Goal: Contribute content: Add original content to the website for others to see

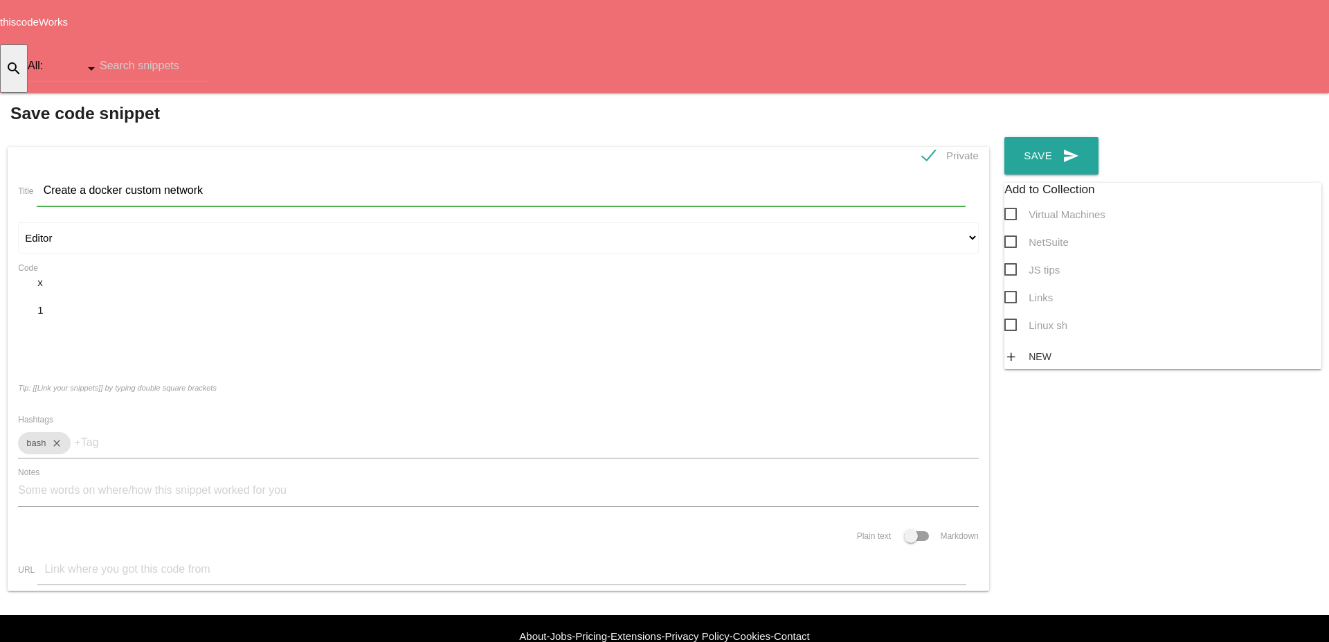
click at [467, 281] on div "​ x 1 ​" at bounding box center [498, 323] width 961 height 97
type textarea "sud"
type textarea "i"
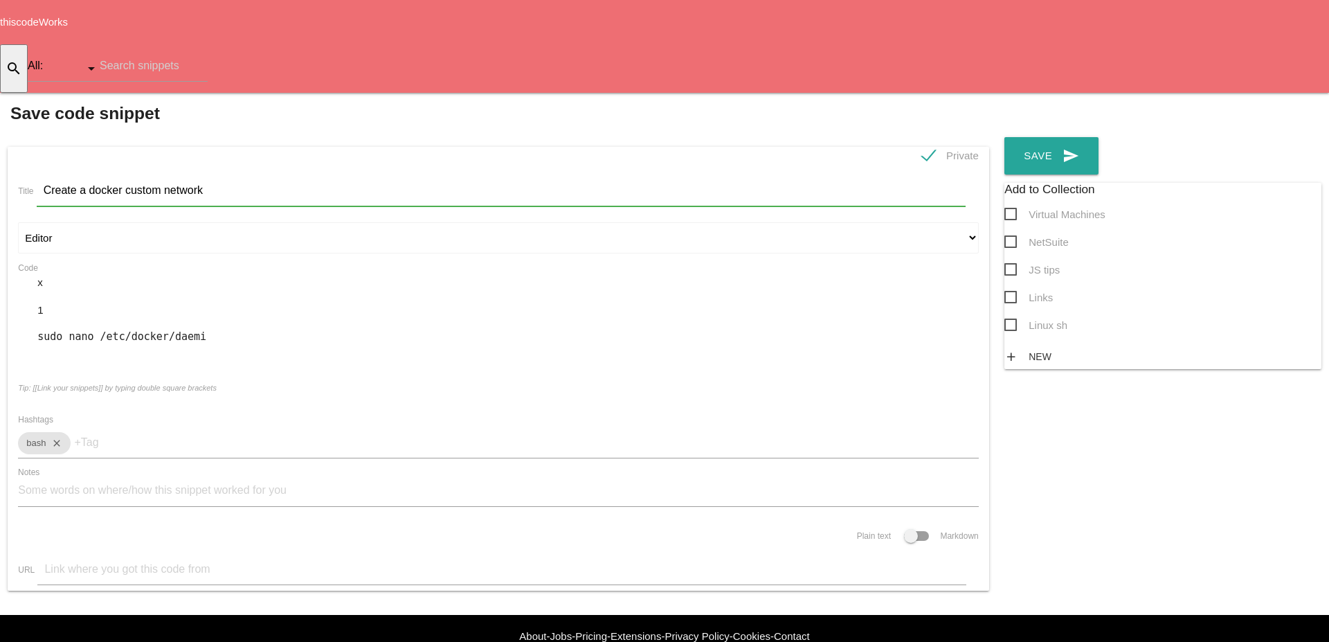
type textarea "o nano /etc/docker/daemin"
type textarea "on.jsn"
type textarea "os"
type textarea "son"
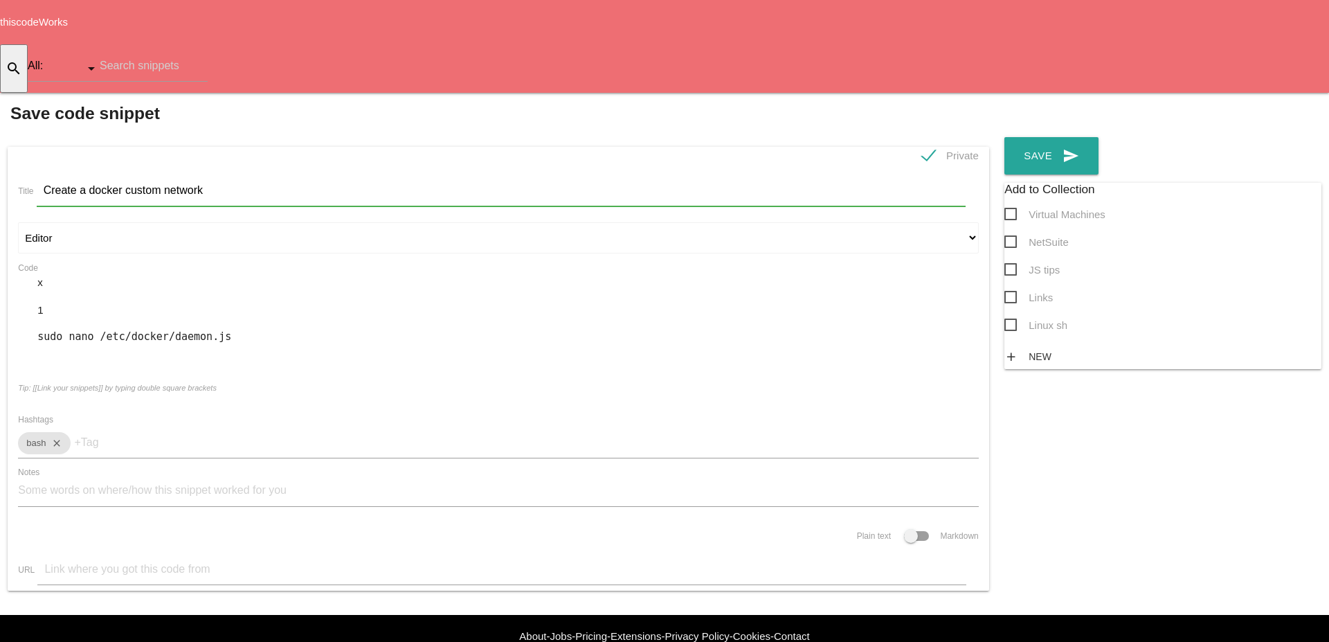
scroll to position [4, 12]
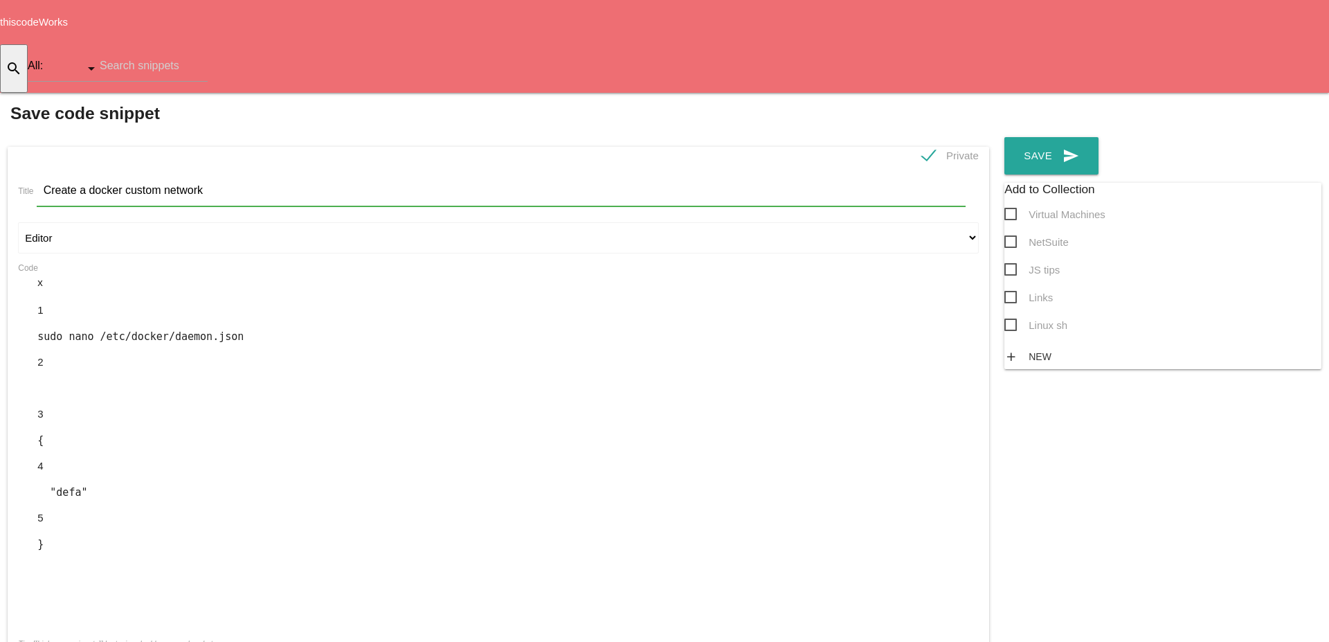
type textarea "defaukt"
type textarea "lt-address-pools"
type textarea ":"
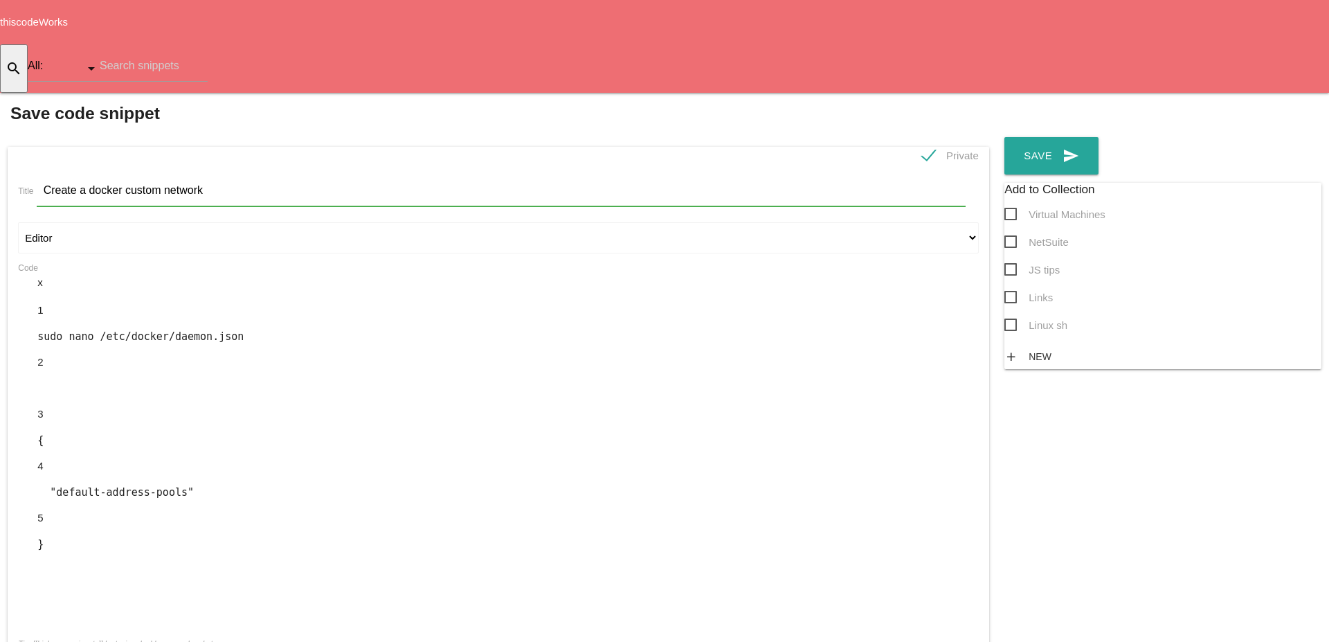
scroll to position [4, 3]
type textarea ":"
type textarea "base"
type textarea ":"
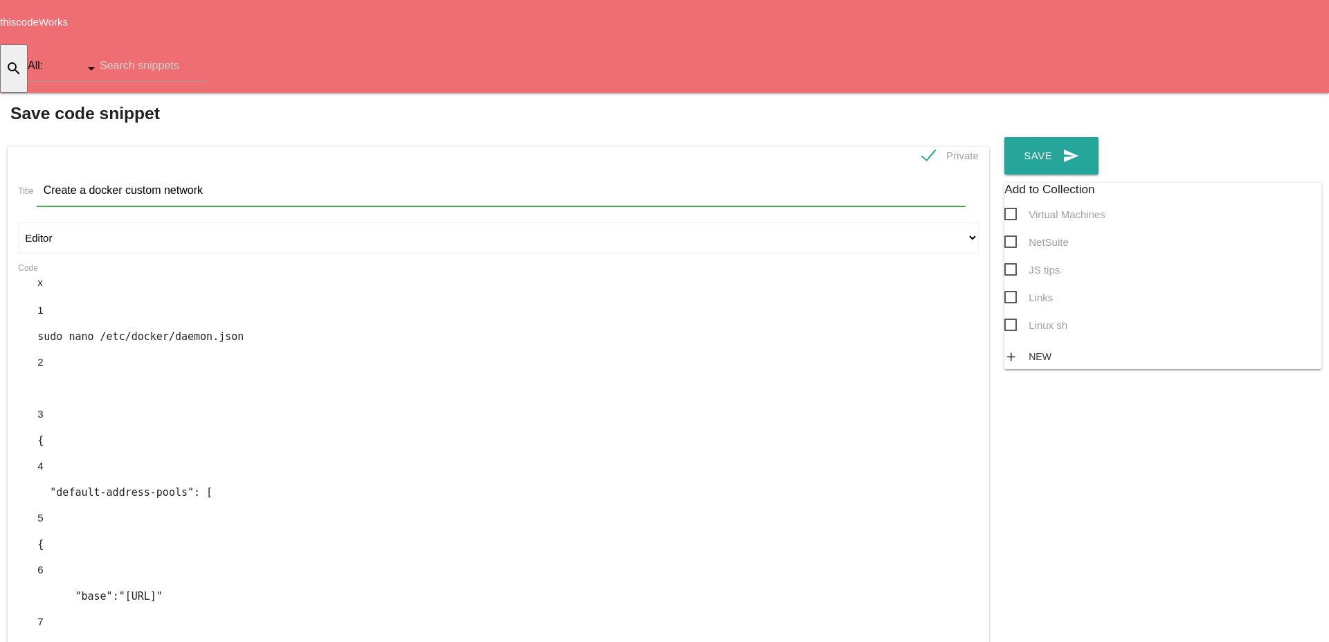
type textarea "[URL]"
type textarea ","
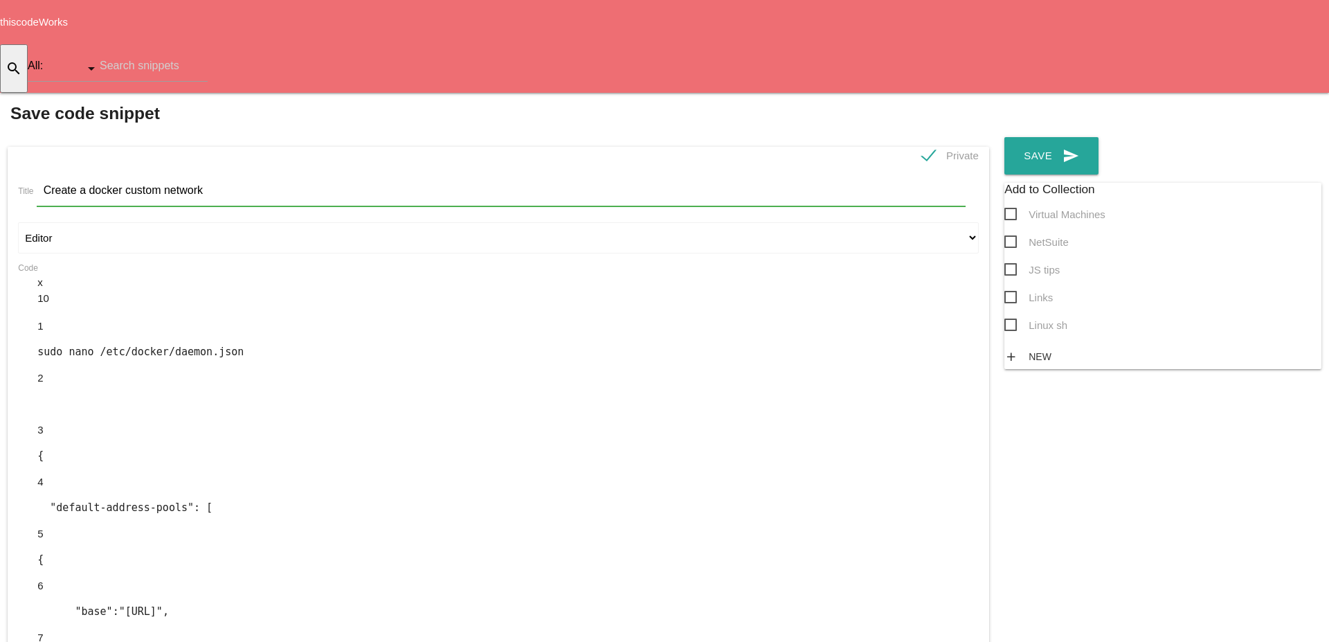
type textarea "#"
type textarea "is"
type textarea "sice"
type textarea "ze"
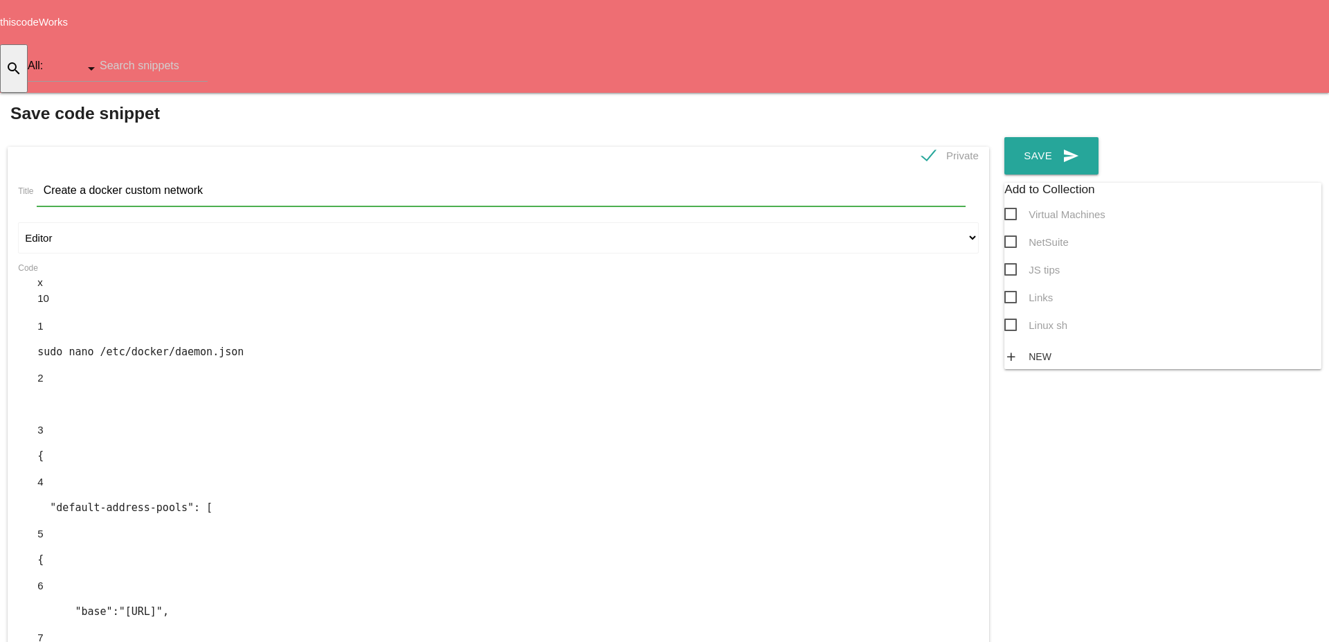
scroll to position [4, 13]
type textarea ": 24"
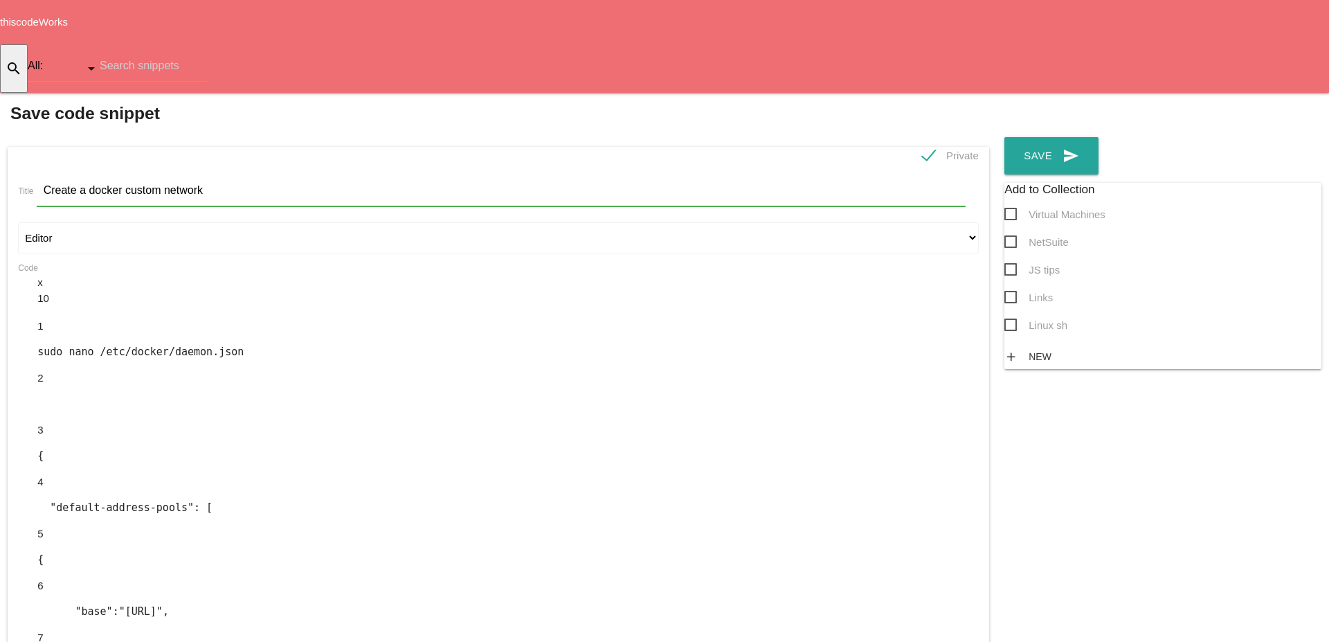
type input "docker"
type textarea "sudo service docker restart"
click at [1004, 137] on button "send Save" at bounding box center [1051, 155] width 94 height 37
